Goal: Task Accomplishment & Management: Use online tool/utility

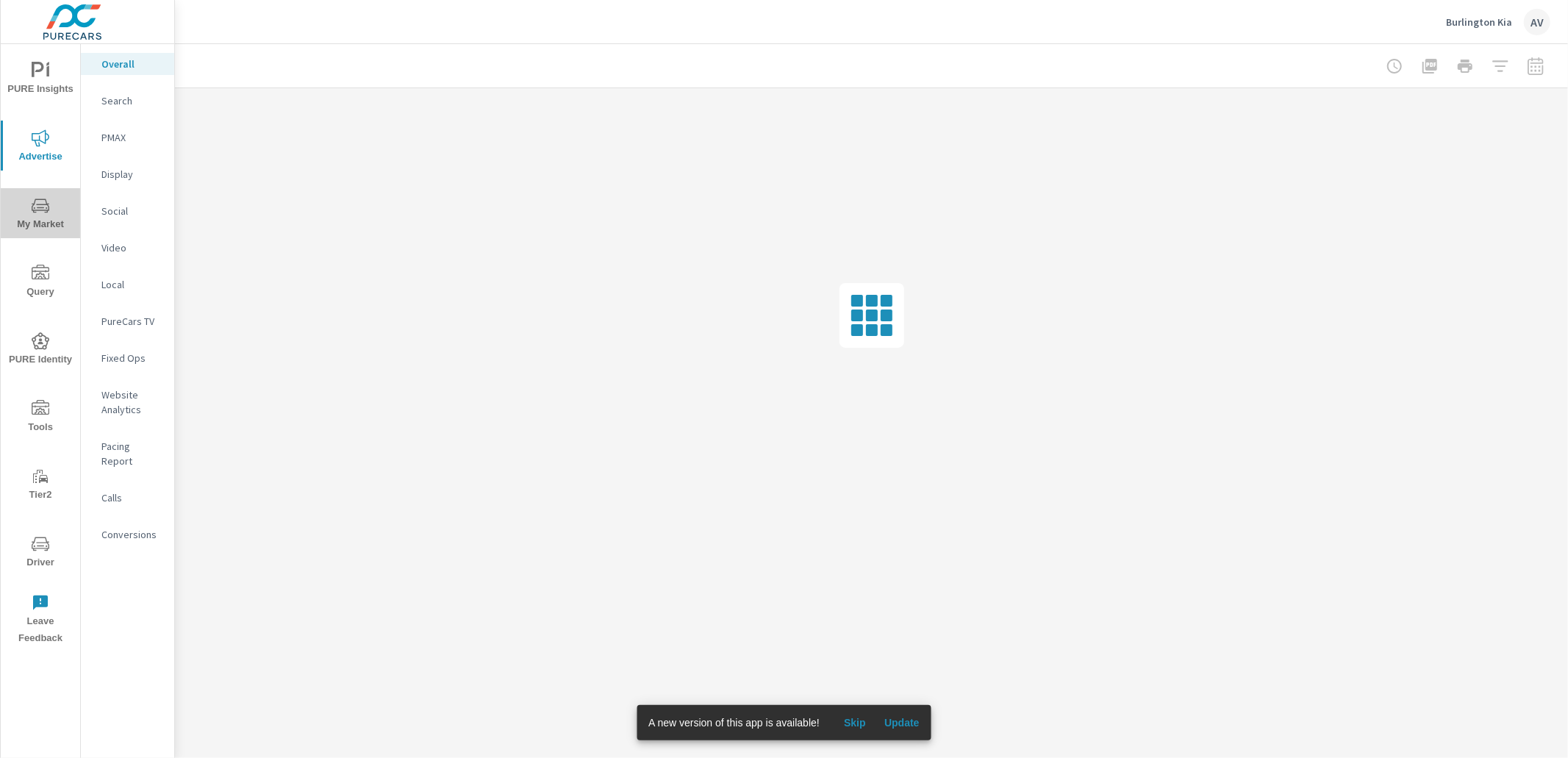
click at [47, 205] on icon "nav menu" at bounding box center [40, 206] width 18 height 18
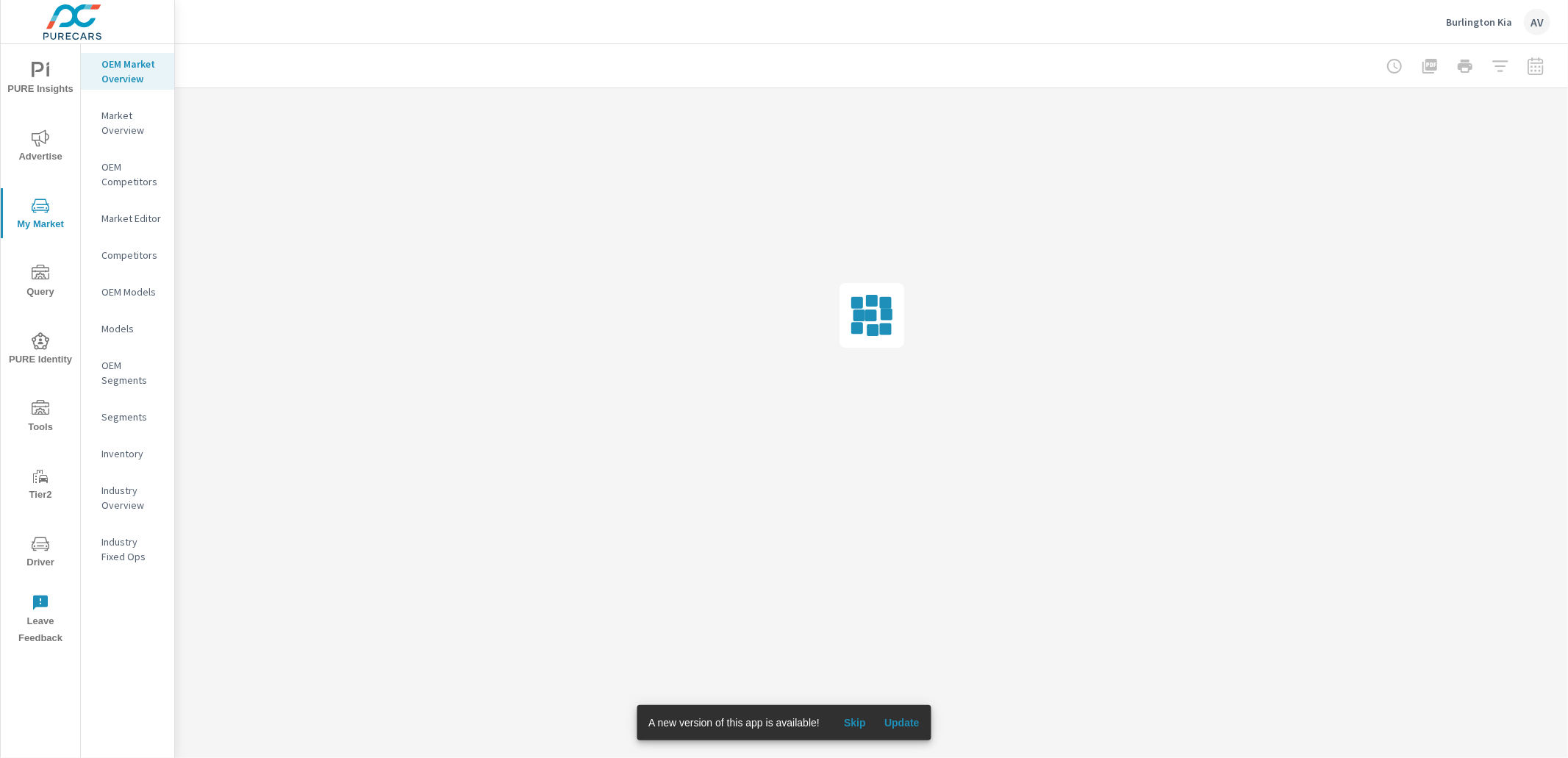
click at [51, 82] on span "PURE Insights" at bounding box center [40, 80] width 71 height 36
click at [129, 287] on p "My Report" at bounding box center [132, 284] width 61 height 14
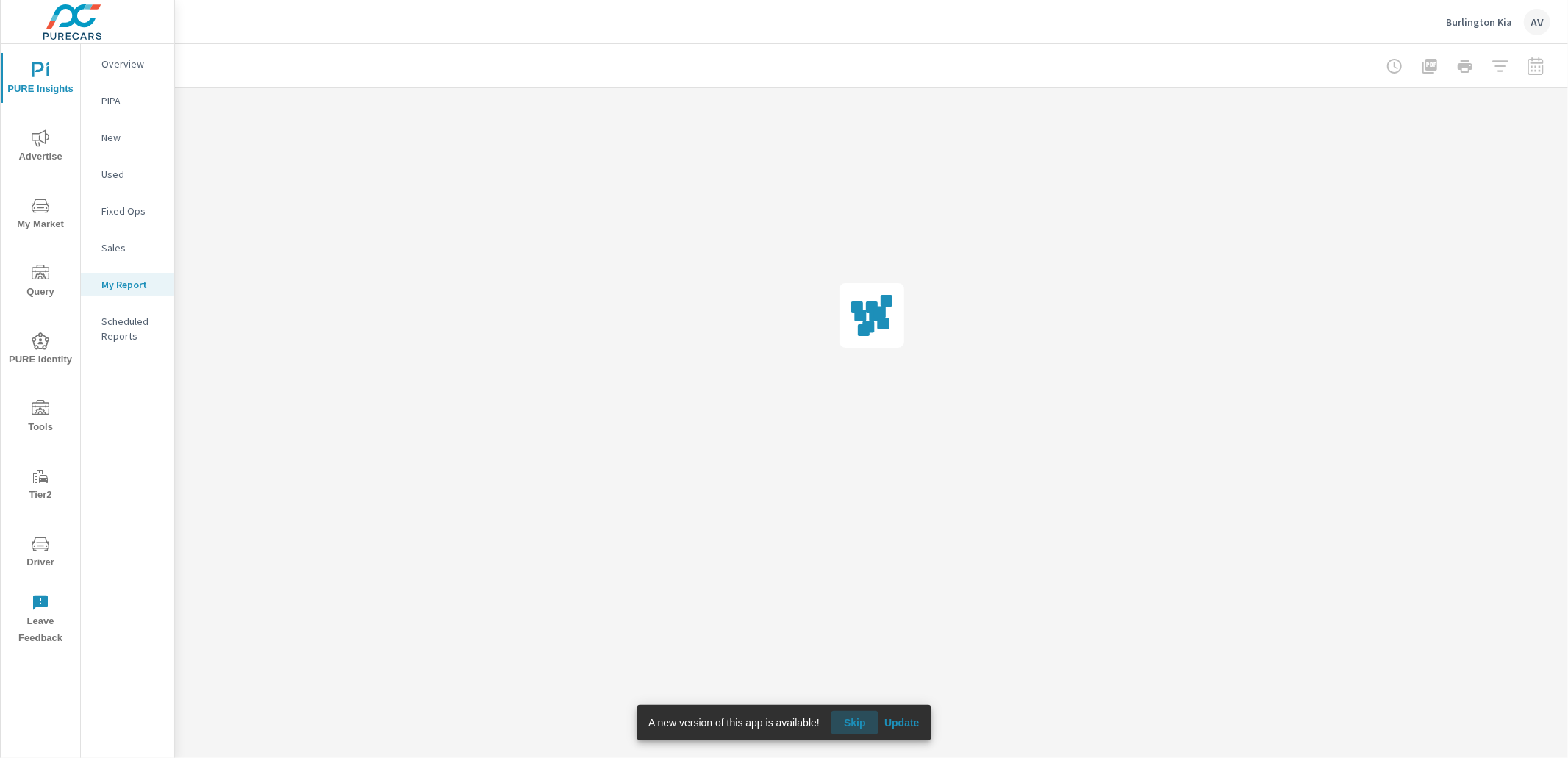
click at [854, 724] on span "Skip" at bounding box center [854, 722] width 35 height 13
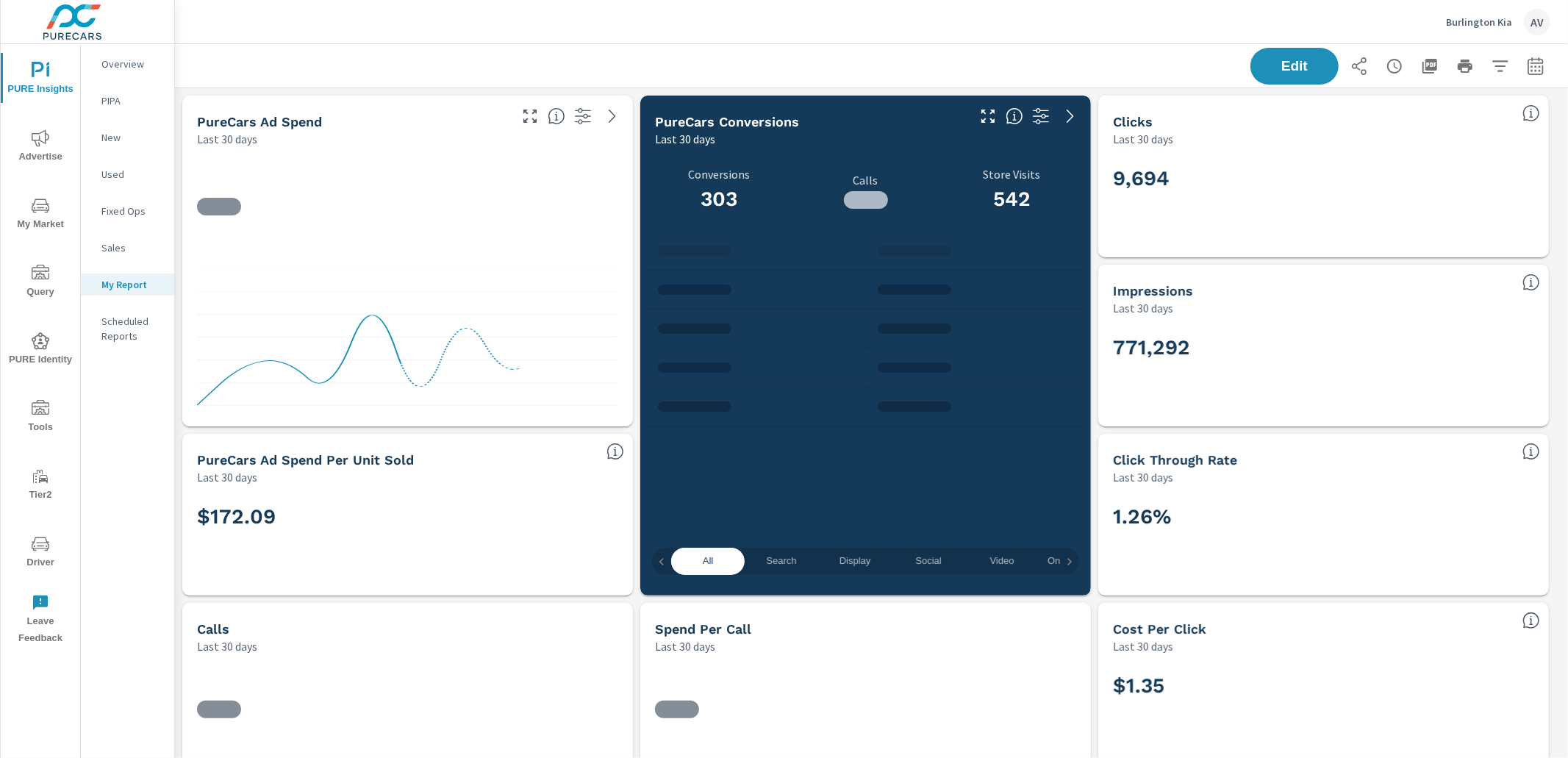
scroll to position [1213, 0]
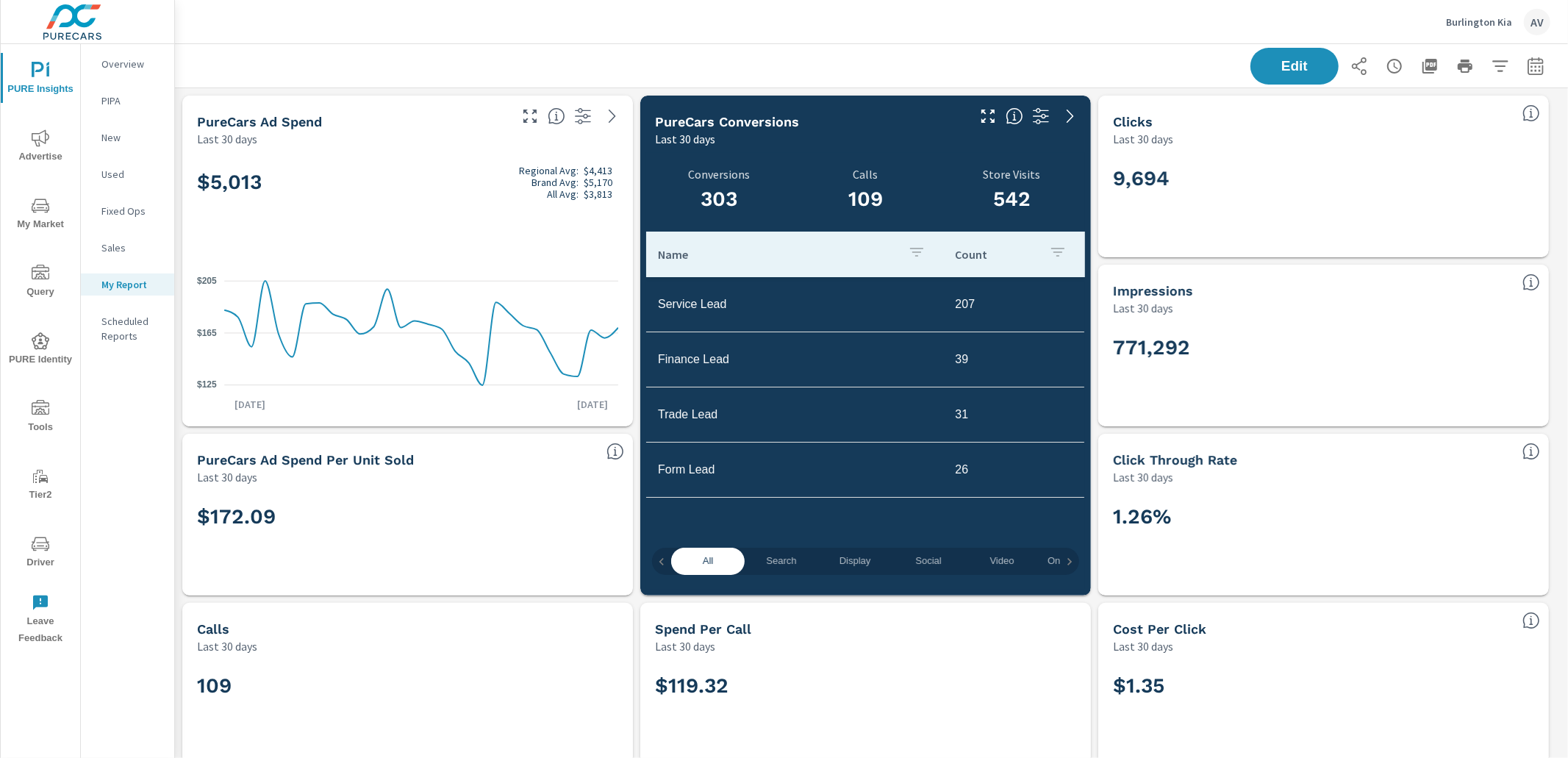
click at [1528, 63] on icon "button" at bounding box center [1535, 65] width 15 height 18
click at [1454, 132] on select "Custom [DATE] Last week Last 7 days Last 14 days Last 30 days Last 45 days Last…" at bounding box center [1406, 126] width 147 height 30
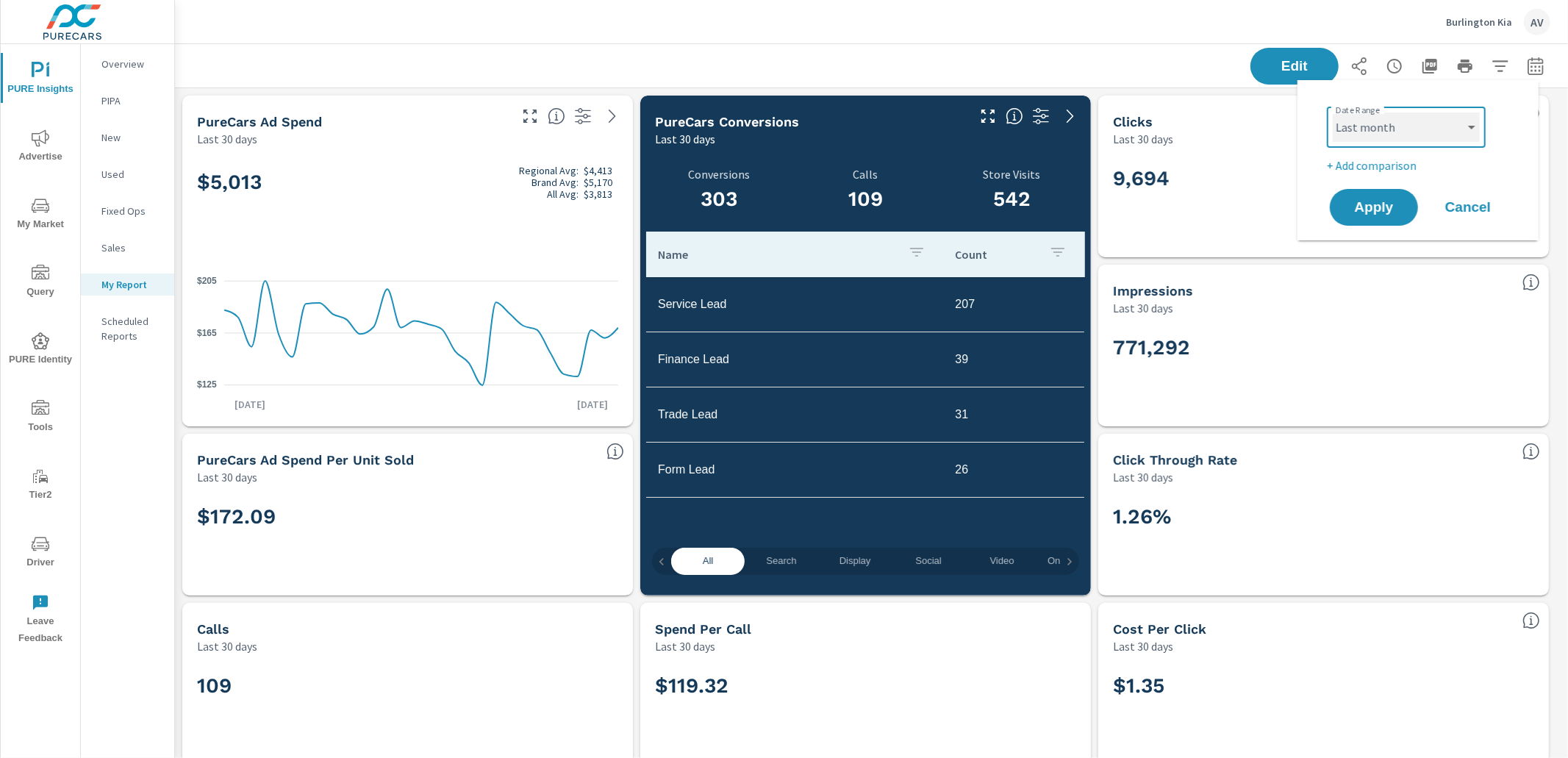
click at [1332, 112] on select "Custom [DATE] Last week Last 7 days Last 14 days Last 30 days Last 45 days Last…" at bounding box center [1406, 126] width 147 height 30
select select "Last month"
click at [1390, 162] on p "+ Add comparison" at bounding box center [1421, 166] width 188 height 18
select select "Previous period"
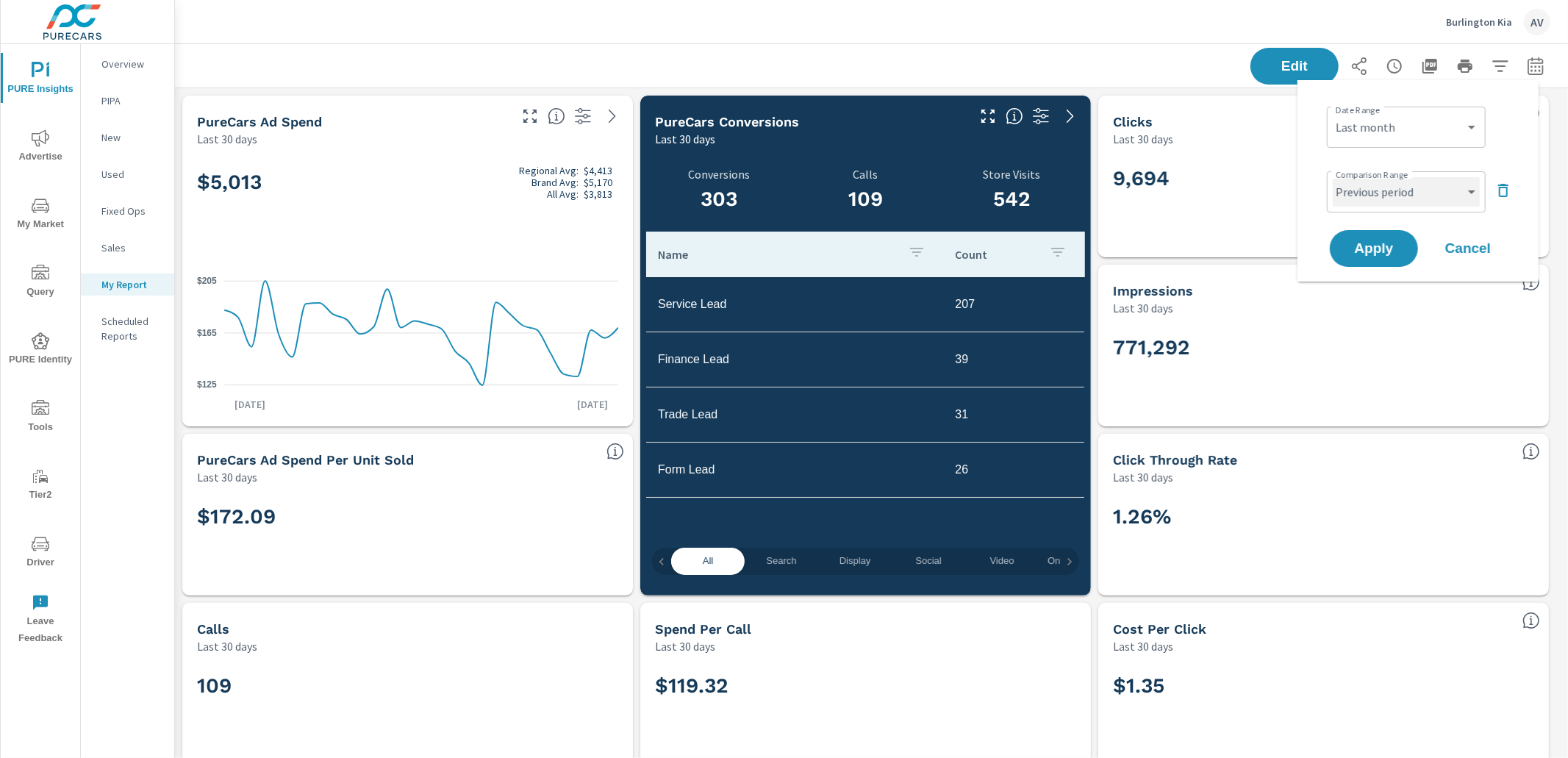
click at [1381, 196] on select "Custom Previous period Previous month Previous year" at bounding box center [1406, 191] width 147 height 30
click at [1372, 257] on button "Apply" at bounding box center [1374, 248] width 91 height 39
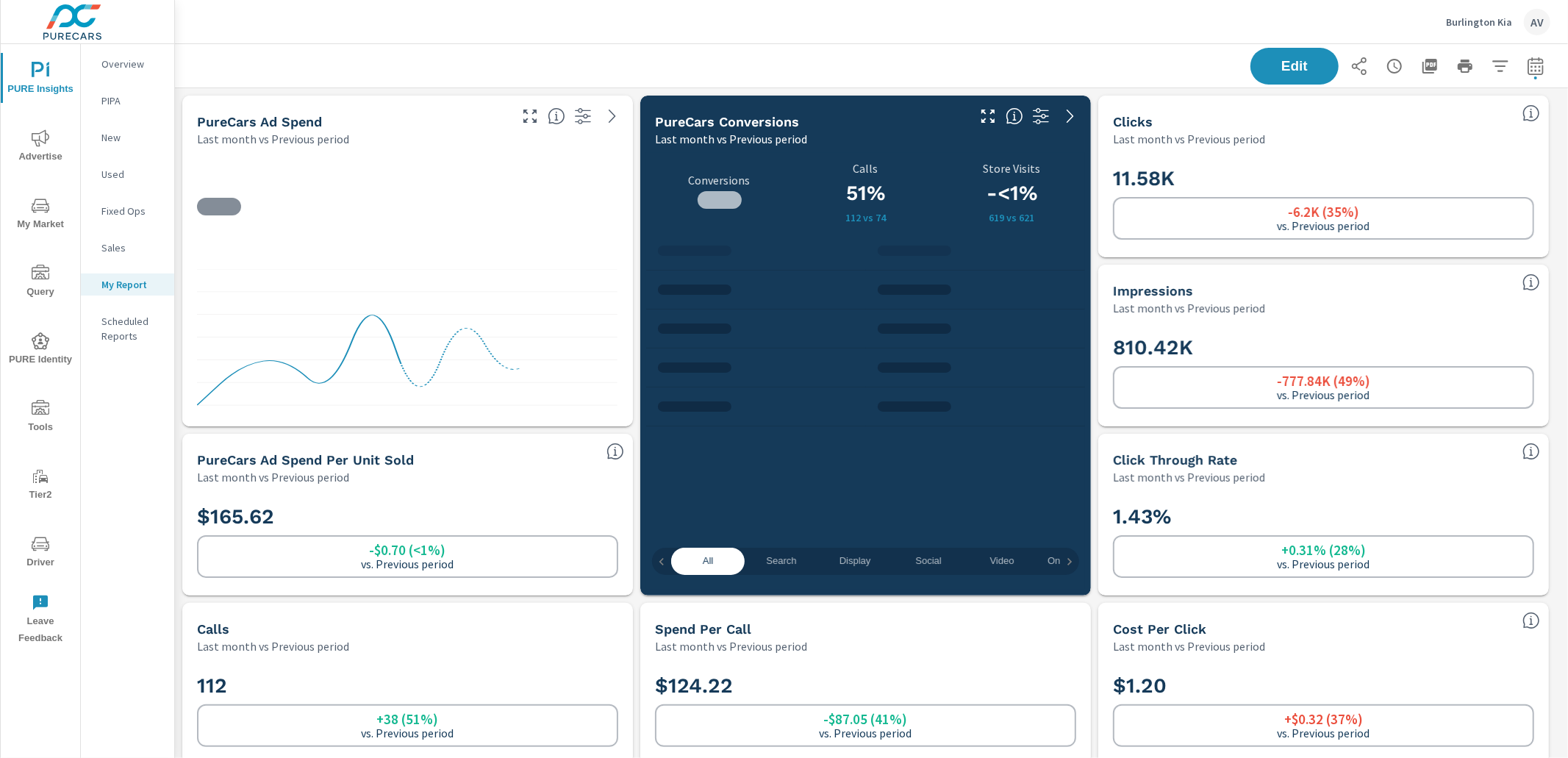
scroll to position [386, 0]
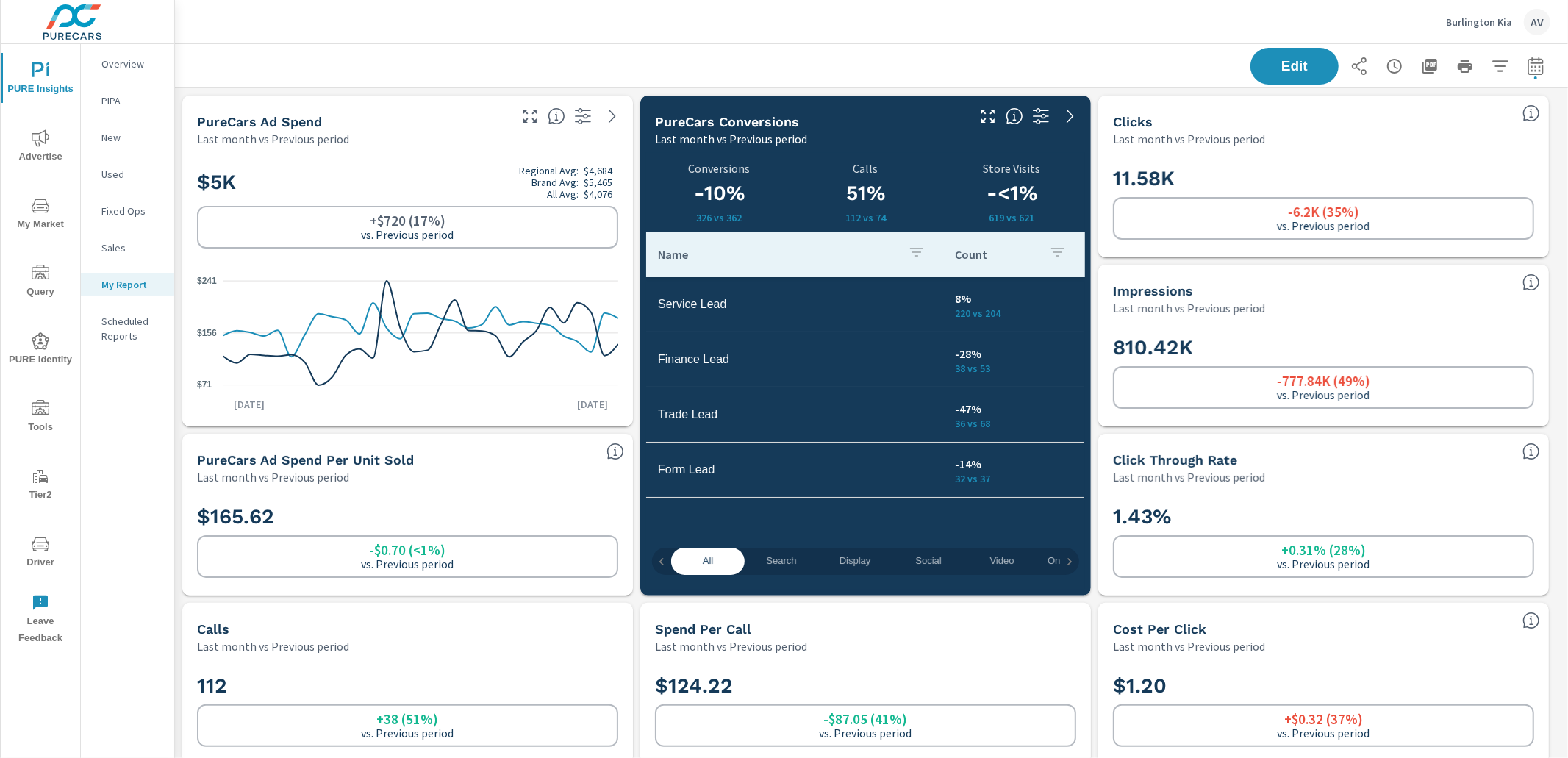
click at [1059, 56] on div "Edit" at bounding box center [871, 65] width 1357 height 43
click at [1149, 58] on div "Edit" at bounding box center [871, 65] width 1357 height 43
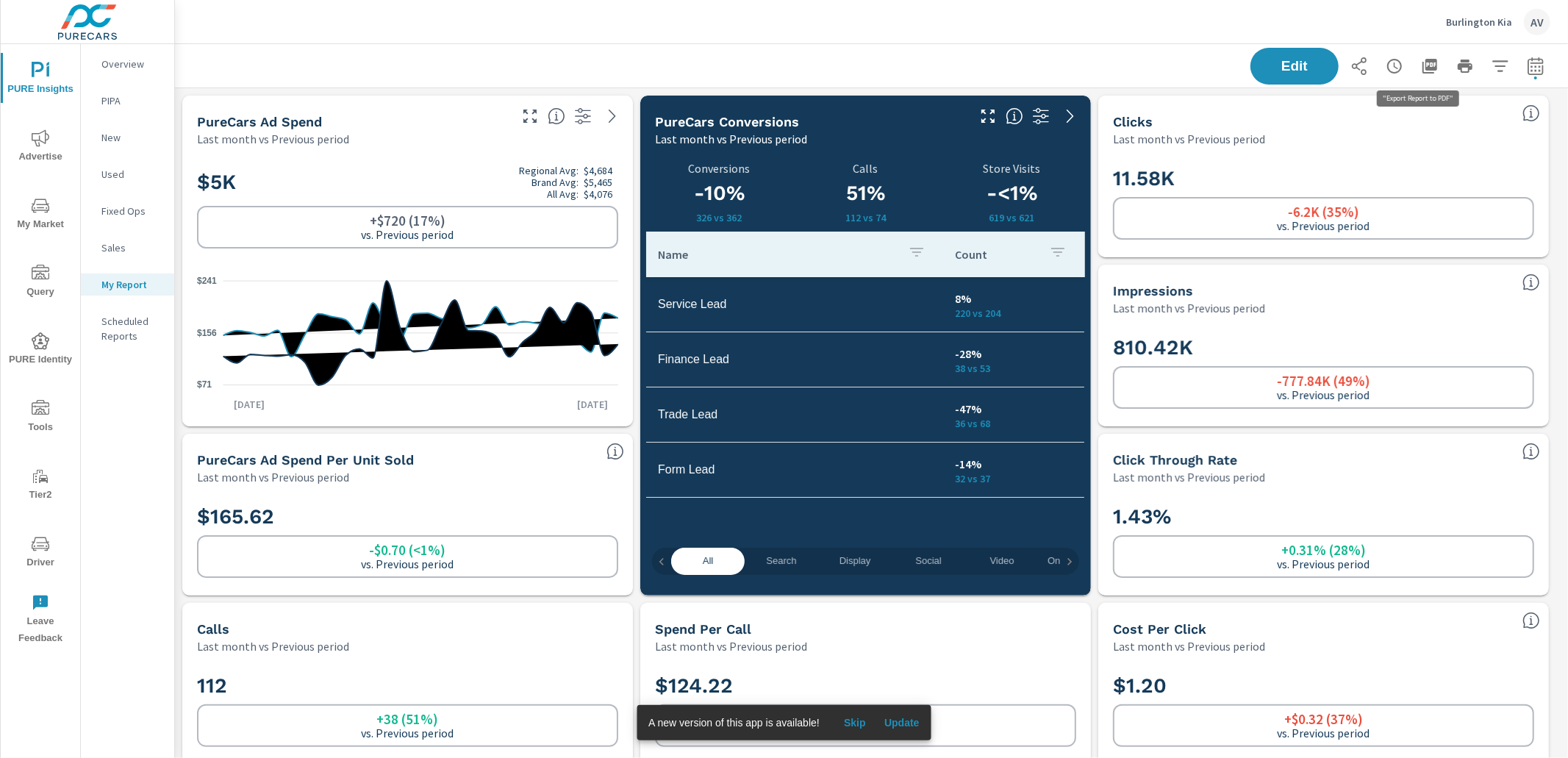
scroll to position [4936, 1407]
click at [1421, 70] on icon "button" at bounding box center [1430, 66] width 18 height 18
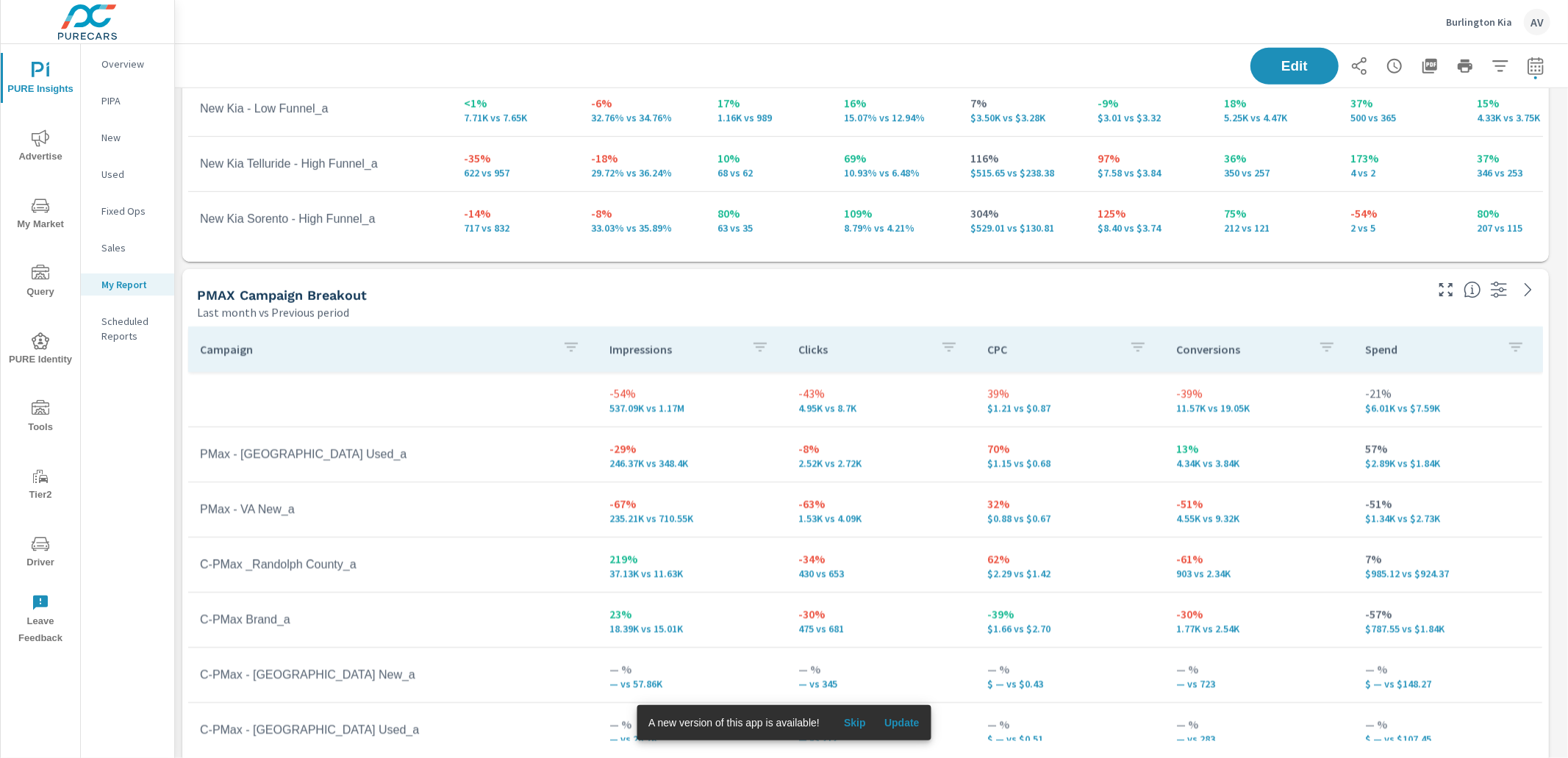
scroll to position [0, 0]
